Goal: Browse casually: Explore the website without a specific task or goal

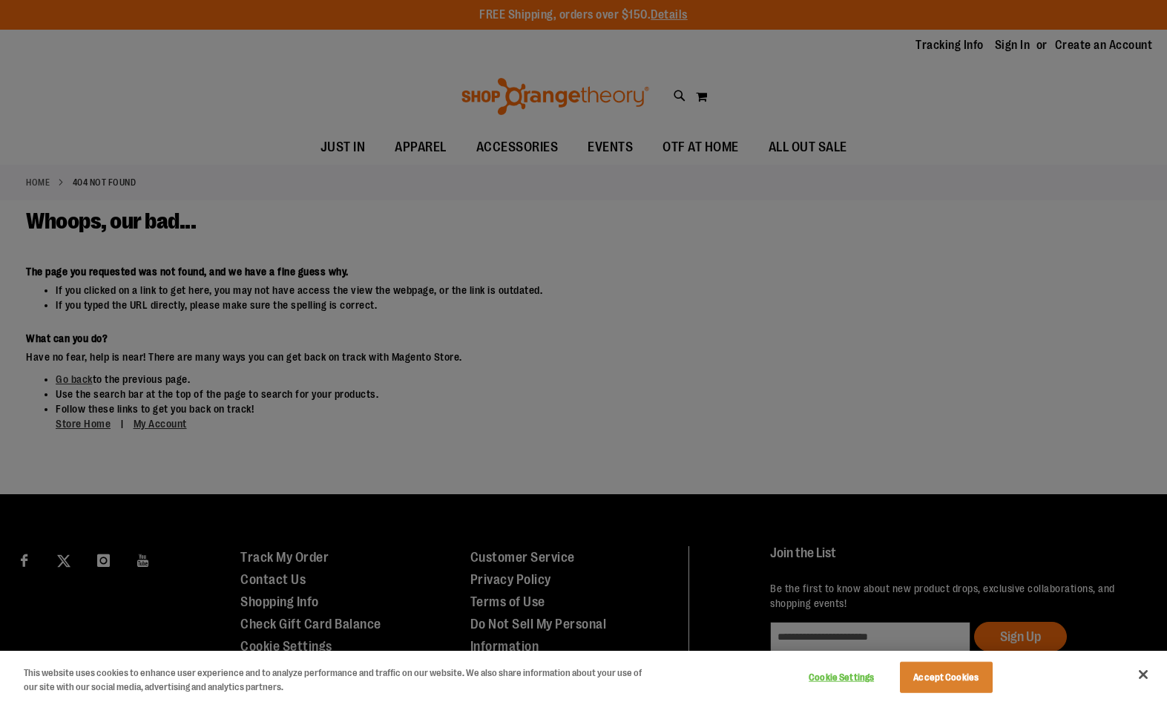
drag, startPoint x: 597, startPoint y: 289, endPoint x: 772, endPoint y: 381, distance: 197.8
click at [598, 289] on div at bounding box center [583, 351] width 1167 height 702
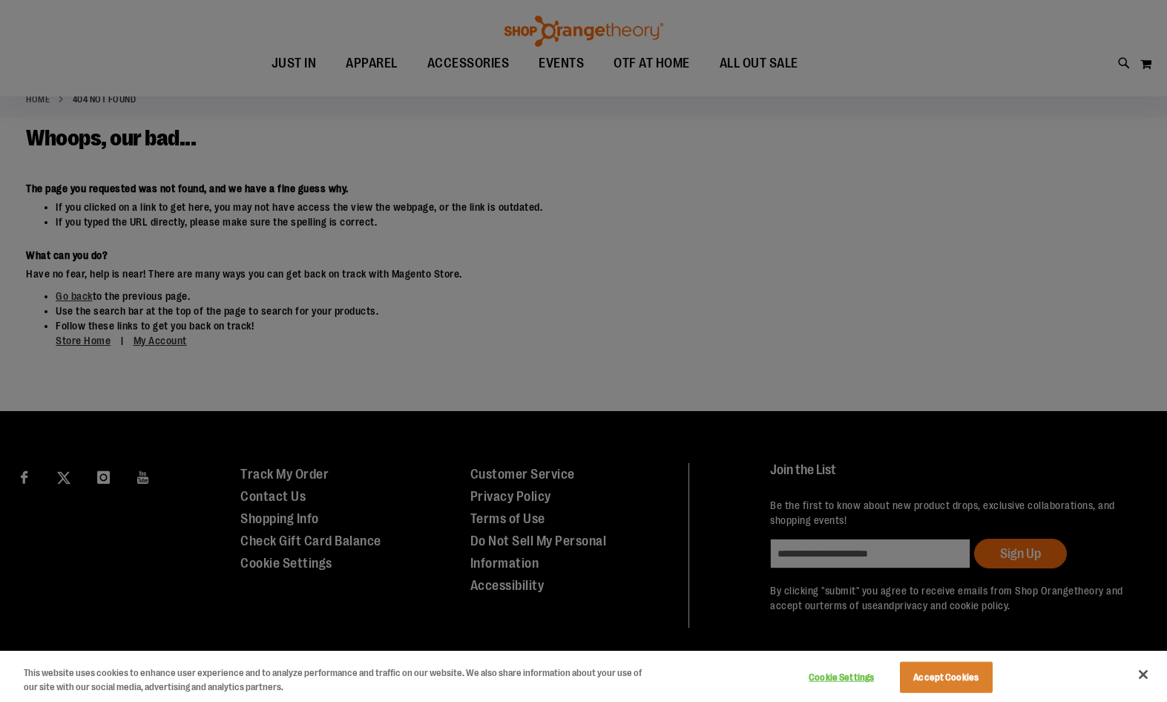
scroll to position [83, 0]
click at [982, 662] on button "Accept Cookies" at bounding box center [946, 677] width 93 height 31
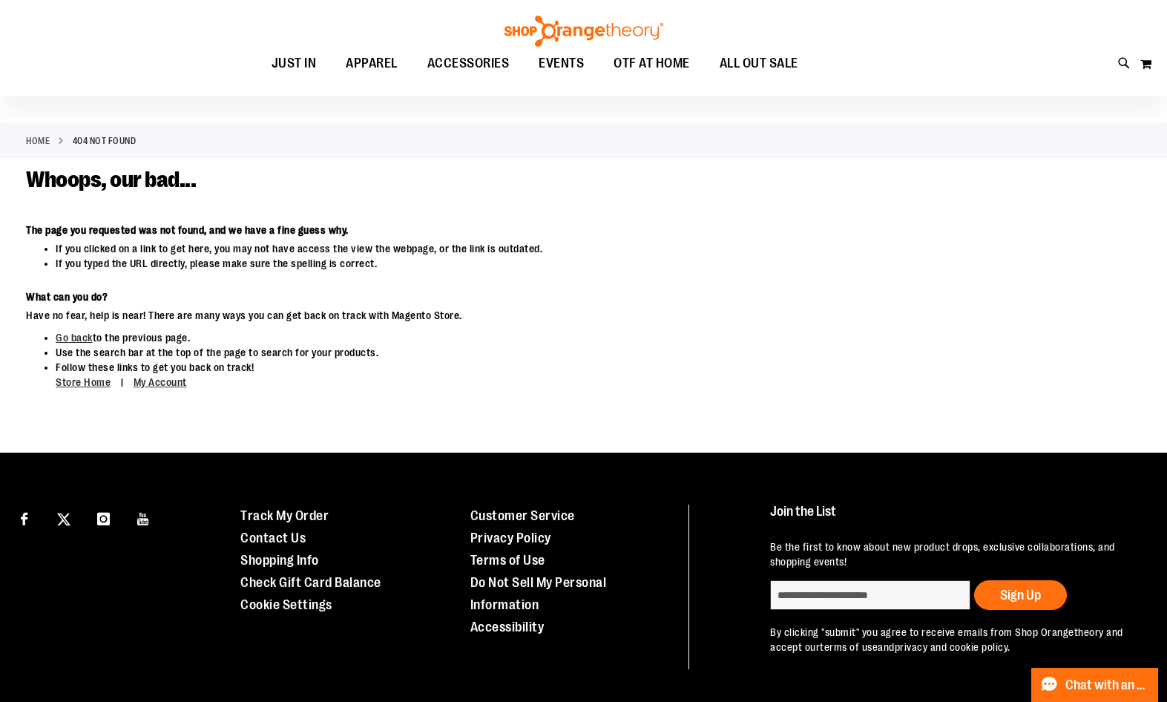
scroll to position [0, 0]
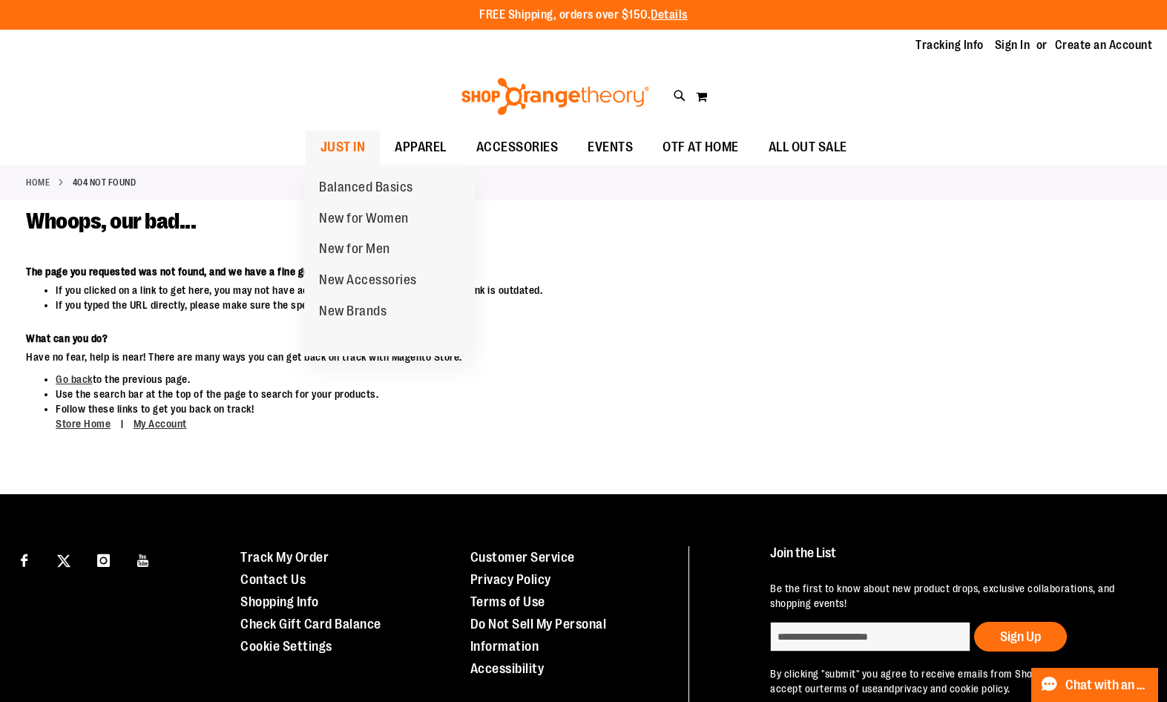
click at [337, 148] on span "JUST IN" at bounding box center [343, 147] width 45 height 33
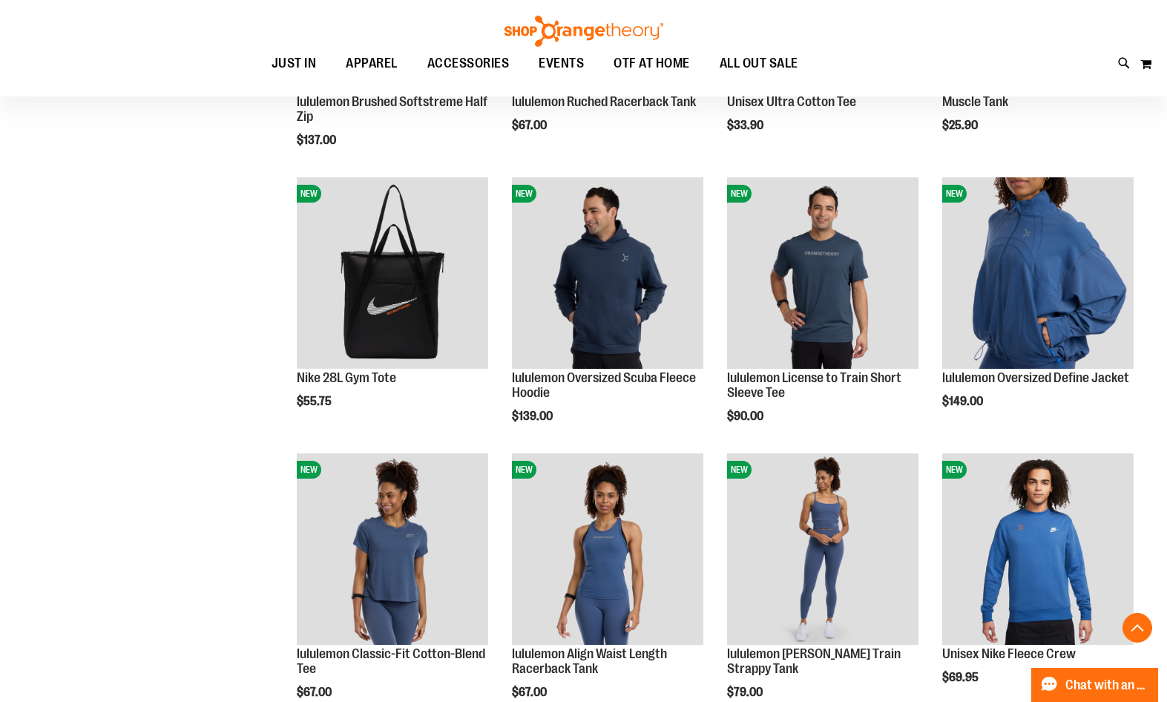
scroll to position [1261, 0]
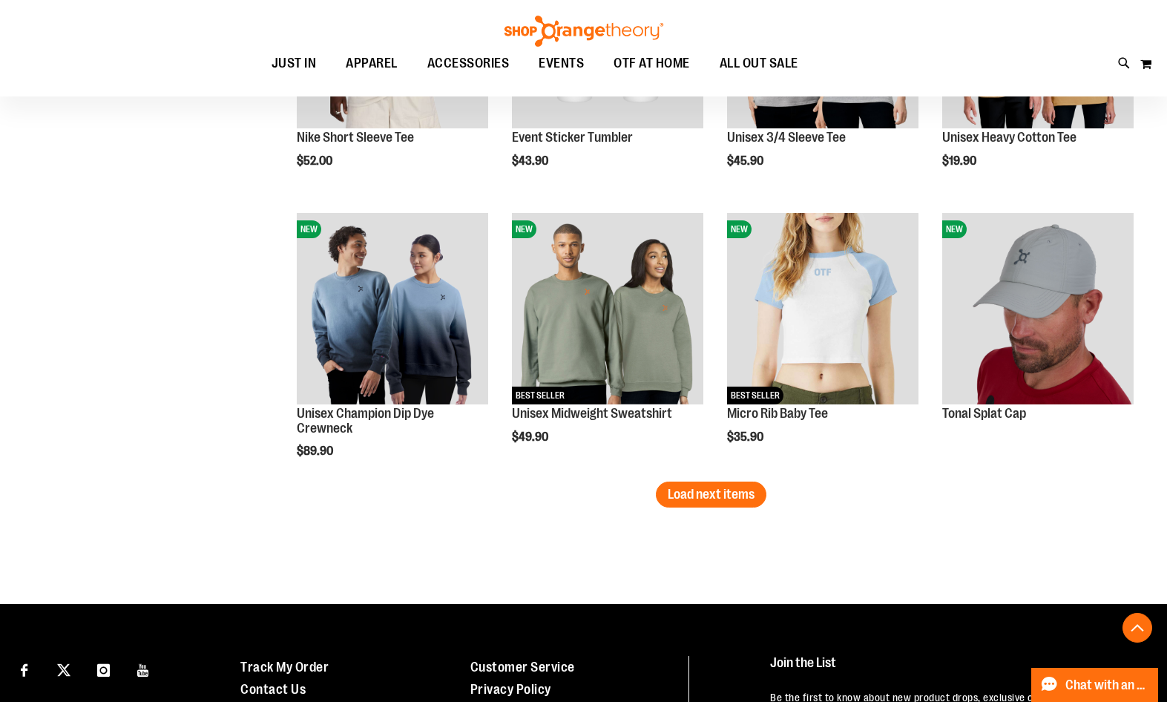
scroll to position [2299, 0]
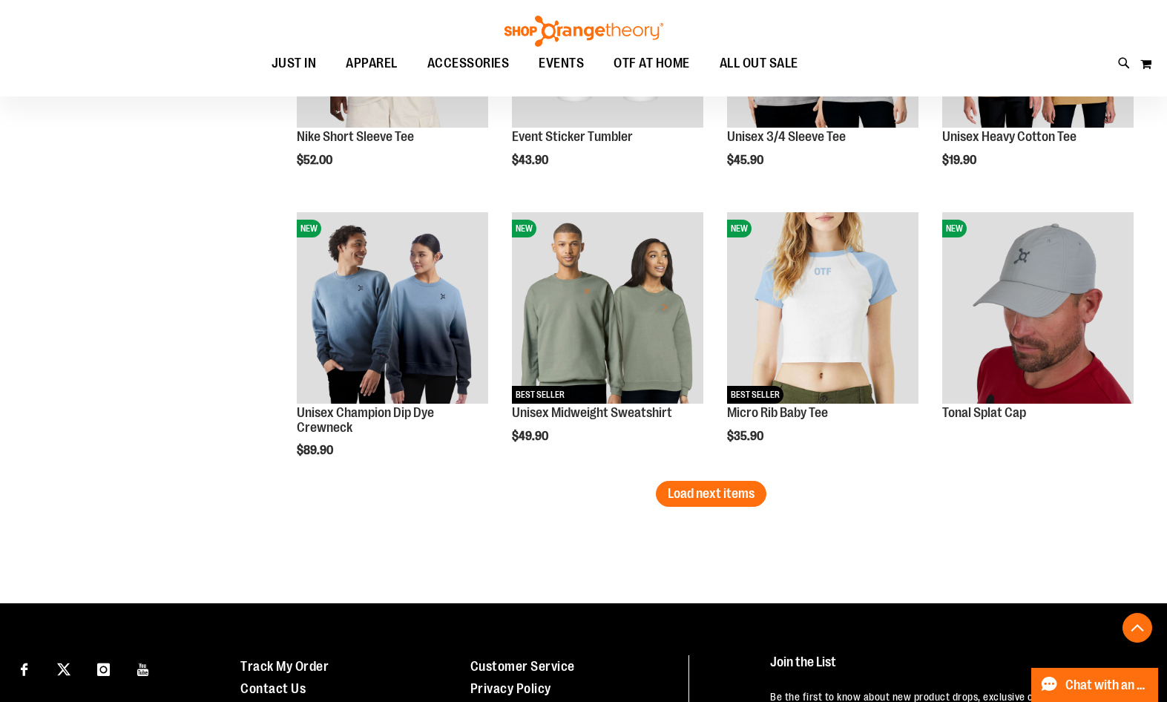
click at [735, 502] on button "Load next items" at bounding box center [711, 494] width 111 height 26
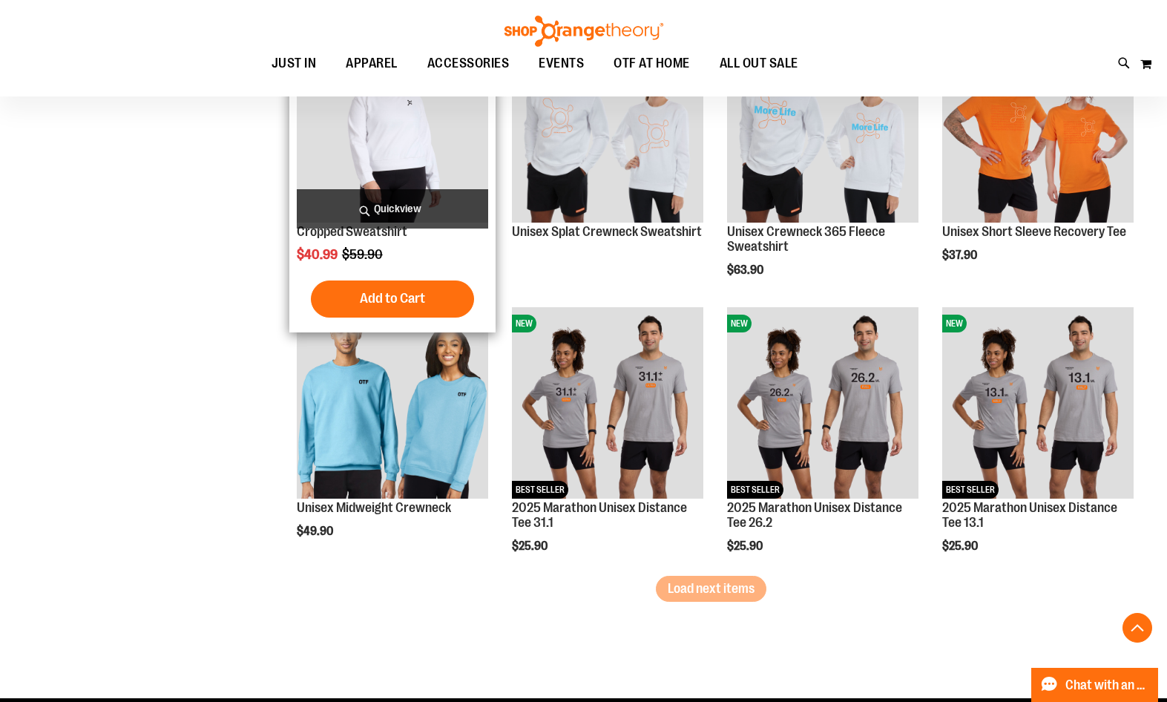
scroll to position [3041, 0]
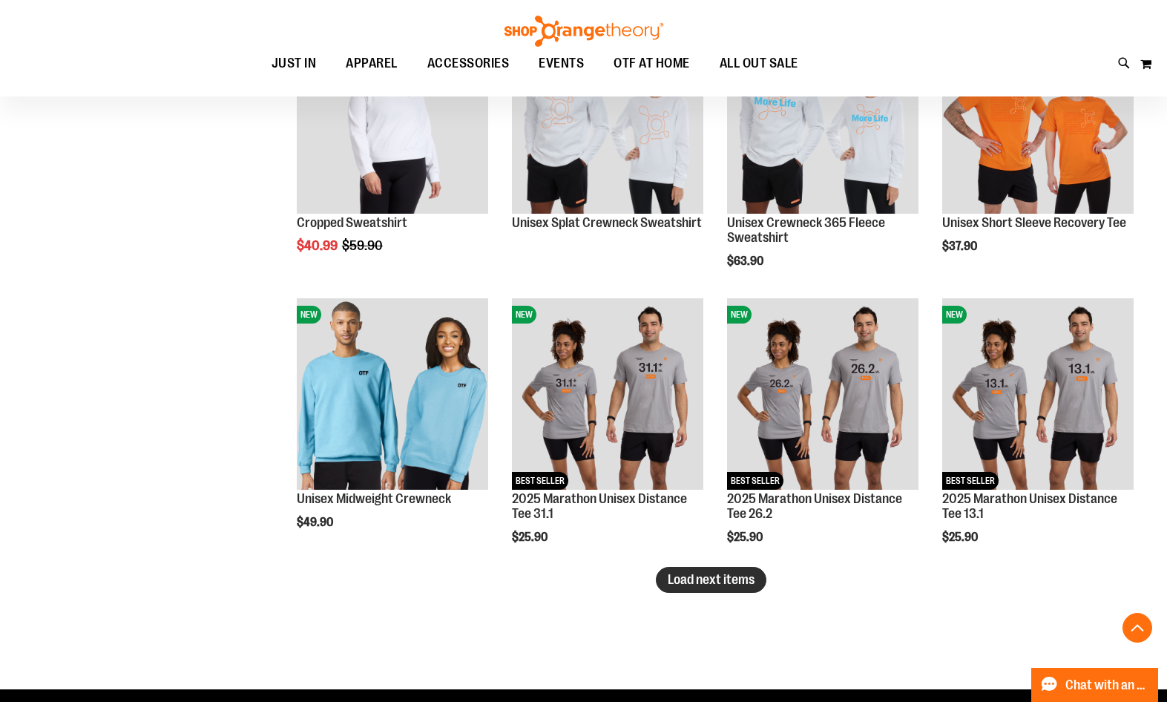
click at [697, 573] on span "Load next items" at bounding box center [711, 579] width 87 height 15
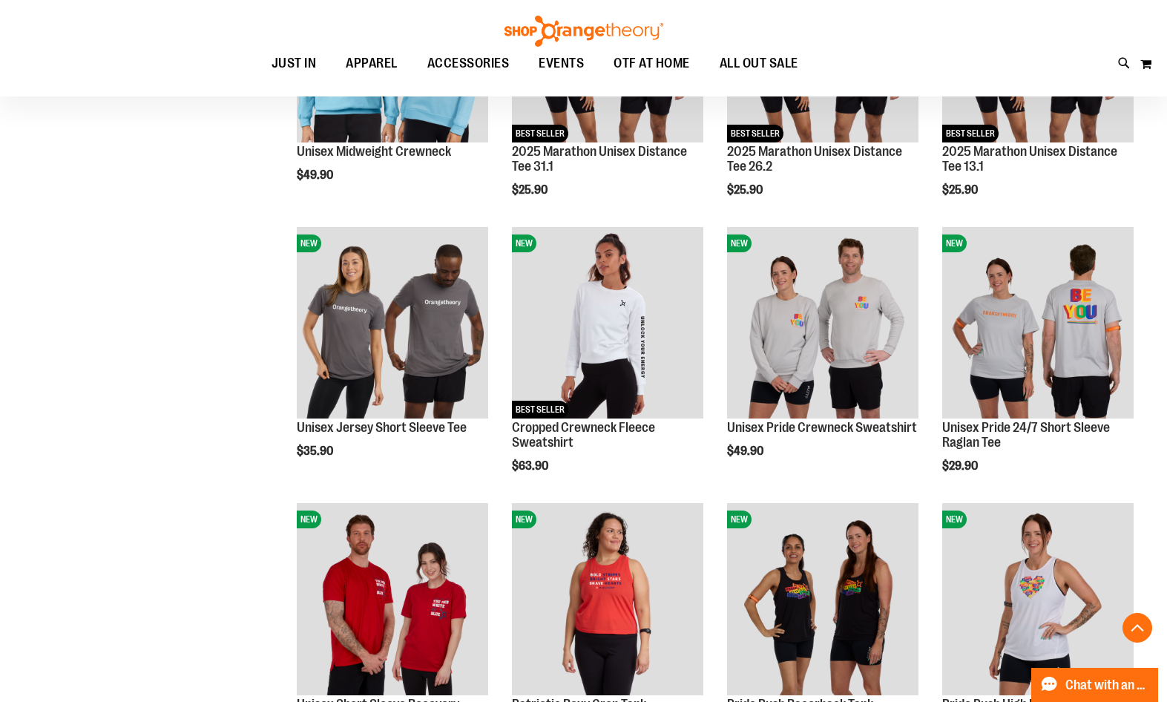
scroll to position [3158, 0]
